Goal: Task Accomplishment & Management: Understand process/instructions

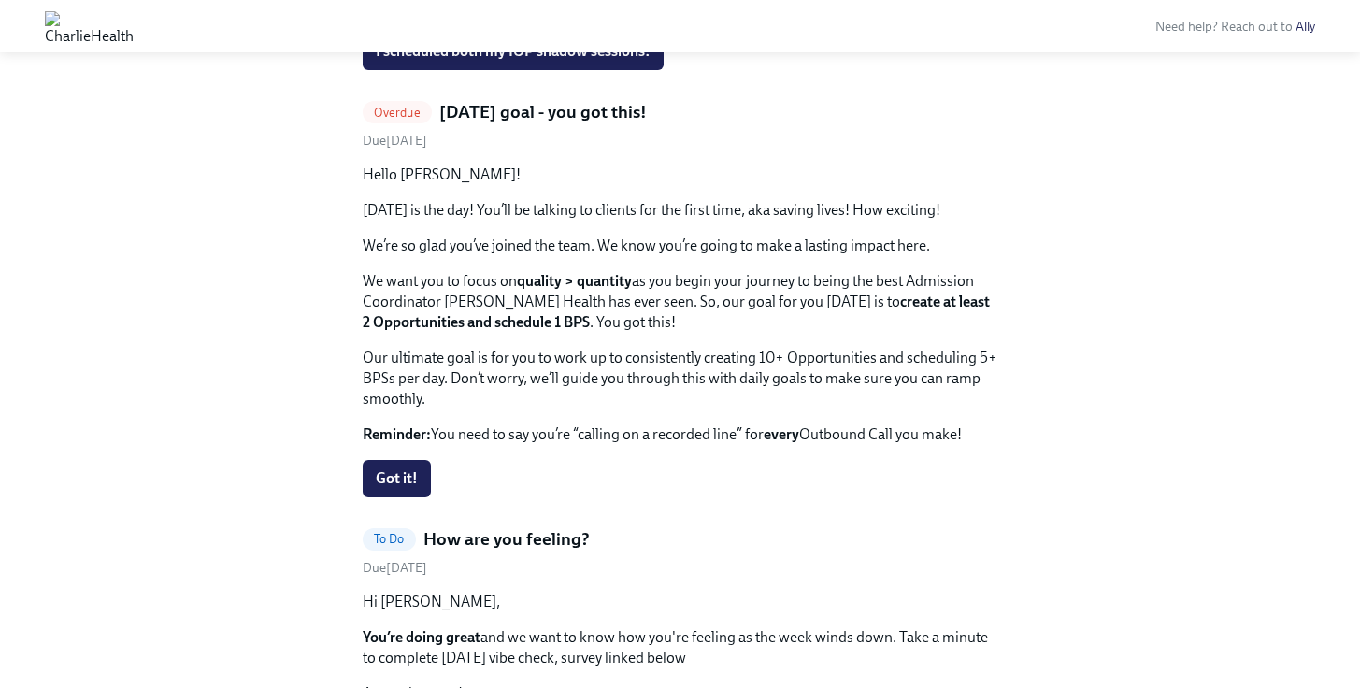
scroll to position [2585, 0]
